Goal: Find specific page/section: Find specific page/section

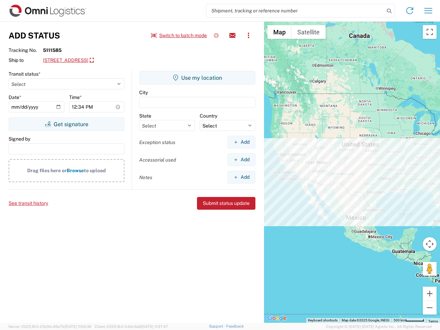
click at [295, 11] on input "search" at bounding box center [295, 10] width 178 height 13
click at [389, 11] on icon at bounding box center [389, 11] width 10 height 10
click at [410, 11] on icon at bounding box center [409, 10] width 11 height 11
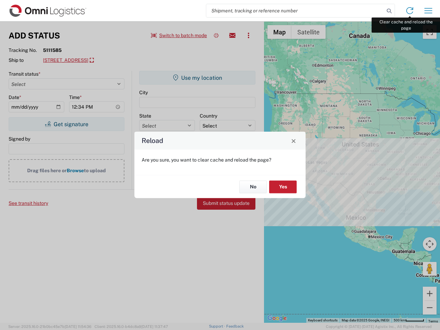
click at [428, 11] on div "Reload Are you sure, you want to clear cache and reload the page? No Yes" at bounding box center [220, 165] width 440 height 330
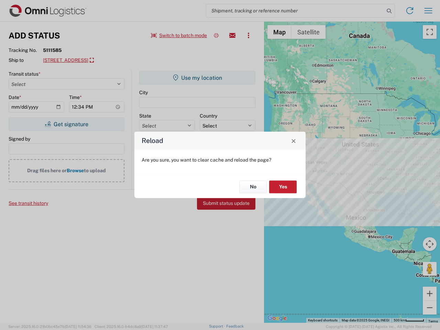
click at [179, 35] on div "Reload Are you sure, you want to clear cache and reload the page? No Yes" at bounding box center [220, 165] width 440 height 330
click at [216, 35] on div "Reload Are you sure, you want to clear cache and reload the page? No Yes" at bounding box center [220, 165] width 440 height 330
click at [232, 35] on div "Reload Are you sure, you want to clear cache and reload the page? No Yes" at bounding box center [220, 165] width 440 height 330
click at [249, 35] on div "Reload Are you sure, you want to clear cache and reload the page? No Yes" at bounding box center [220, 165] width 440 height 330
click at [105, 60] on div "Reload Are you sure, you want to clear cache and reload the page? No Yes" at bounding box center [220, 165] width 440 height 330
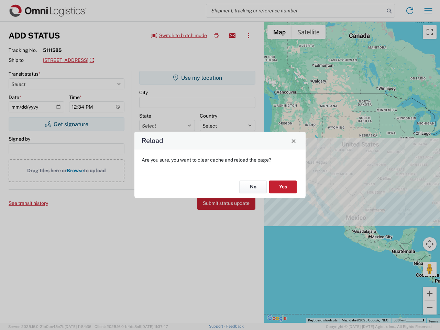
click at [66, 124] on div "Reload Are you sure, you want to clear cache and reload the page? No Yes" at bounding box center [220, 165] width 440 height 330
